Goal: Task Accomplishment & Management: Use online tool/utility

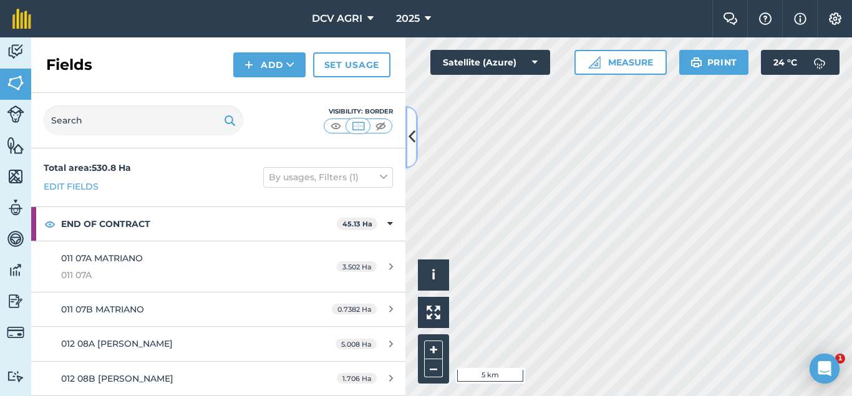
click at [414, 134] on icon at bounding box center [411, 137] width 7 height 22
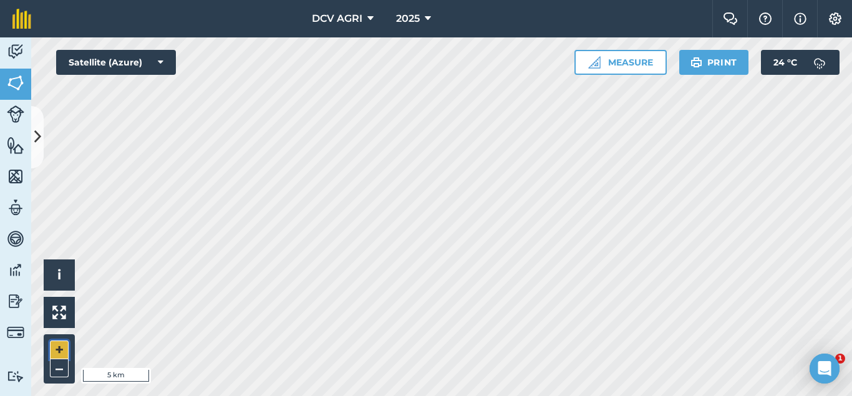
click at [56, 347] on button "+" at bounding box center [59, 349] width 19 height 19
click at [488, 0] on div "DCV AGRI 2025 Farm Chat Help Info Settings DCV AGRI - 2025 Reproduced with the …" at bounding box center [426, 198] width 852 height 396
click at [56, 348] on button "+" at bounding box center [59, 349] width 19 height 19
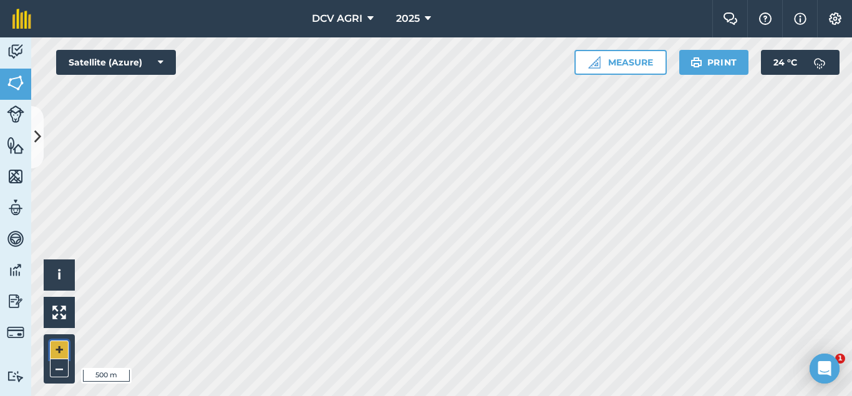
click at [56, 348] on button "+" at bounding box center [59, 349] width 19 height 19
click at [53, 355] on button "+" at bounding box center [59, 349] width 19 height 19
click at [65, 365] on button "–" at bounding box center [59, 368] width 19 height 18
click at [52, 365] on button "–" at bounding box center [59, 368] width 19 height 18
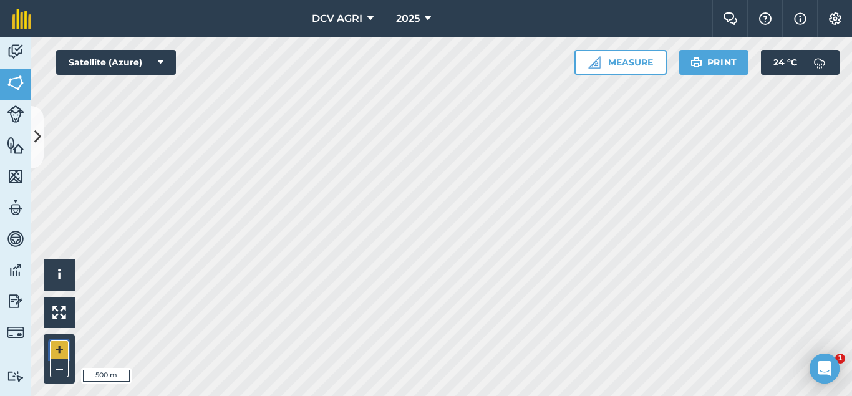
click at [52, 350] on button "+" at bounding box center [59, 349] width 19 height 19
click at [59, 349] on button "+" at bounding box center [59, 349] width 19 height 19
click at [370, 37] on div "DCV AGRI 2025 Farm Chat Help Info Settings DCV AGRI - 2025 Reproduced with the …" at bounding box center [426, 198] width 852 height 396
click at [517, 25] on div "DCV AGRI 2025 Farm Chat Help Info Settings DCV AGRI - 2025 Reproduced with the …" at bounding box center [426, 198] width 852 height 396
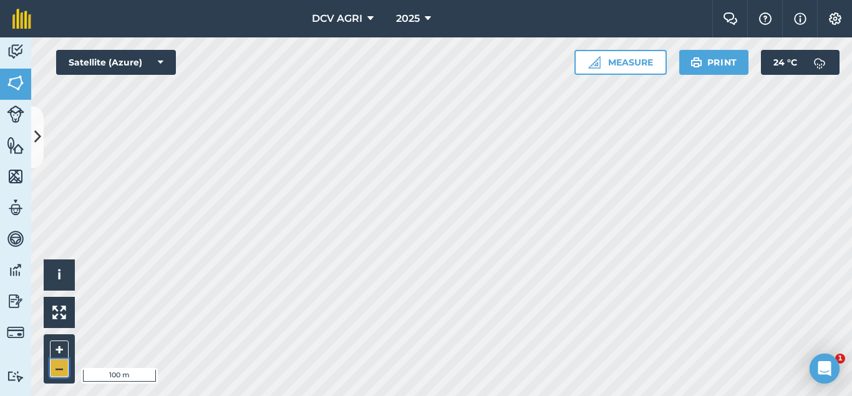
click at [57, 364] on button "–" at bounding box center [59, 368] width 19 height 18
click at [59, 349] on button "+" at bounding box center [59, 349] width 19 height 19
click at [52, 342] on button "+" at bounding box center [59, 349] width 19 height 19
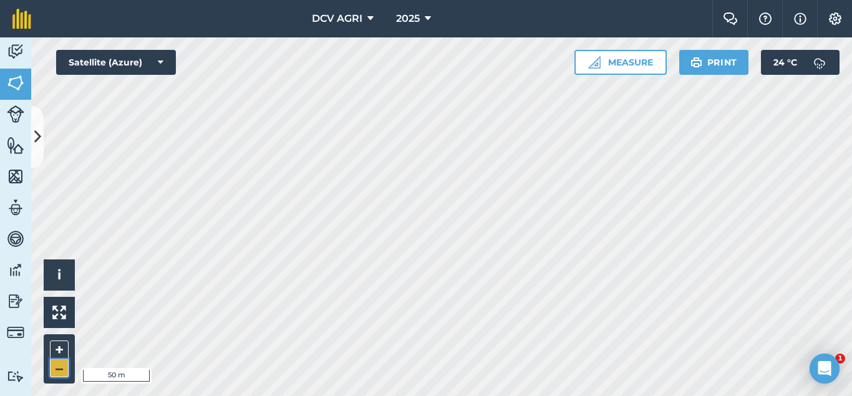
click at [60, 370] on button "–" at bounding box center [59, 368] width 19 height 18
click at [57, 367] on button "–" at bounding box center [59, 368] width 19 height 18
click at [52, 367] on button "–" at bounding box center [59, 368] width 19 height 18
click at [55, 344] on button "+" at bounding box center [59, 349] width 19 height 19
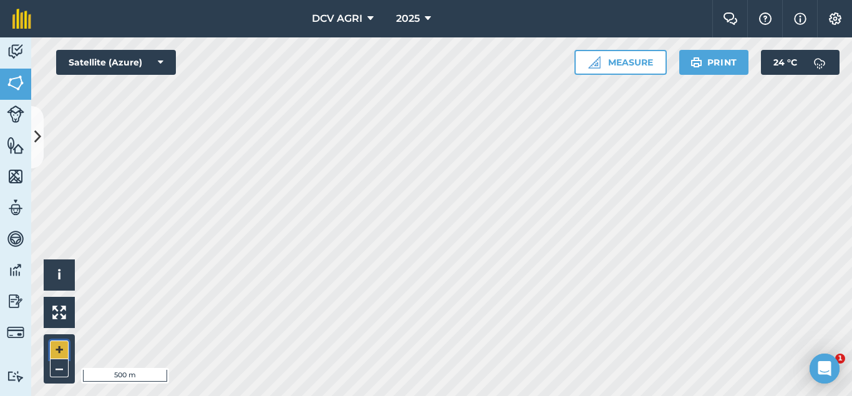
click at [60, 352] on button "+" at bounding box center [59, 349] width 19 height 19
